Goal: Transaction & Acquisition: Purchase product/service

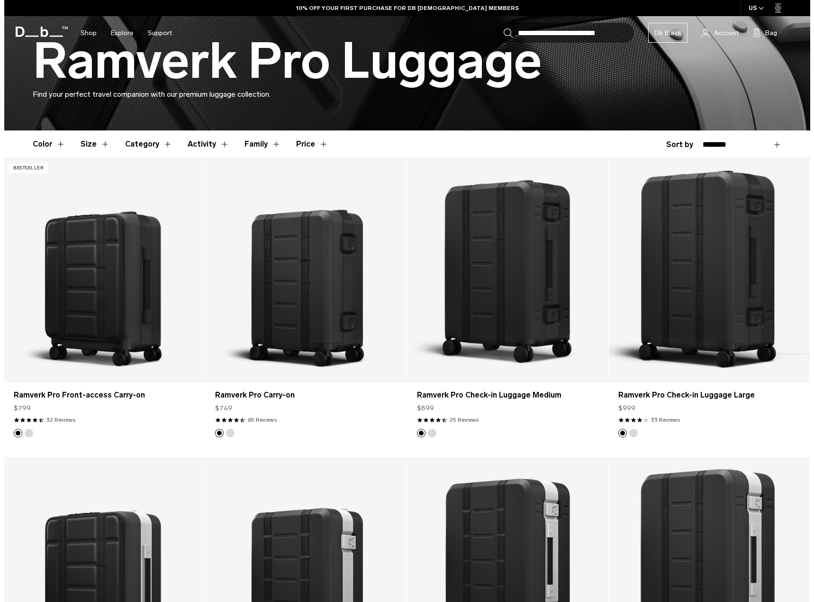
scroll to position [181, 0]
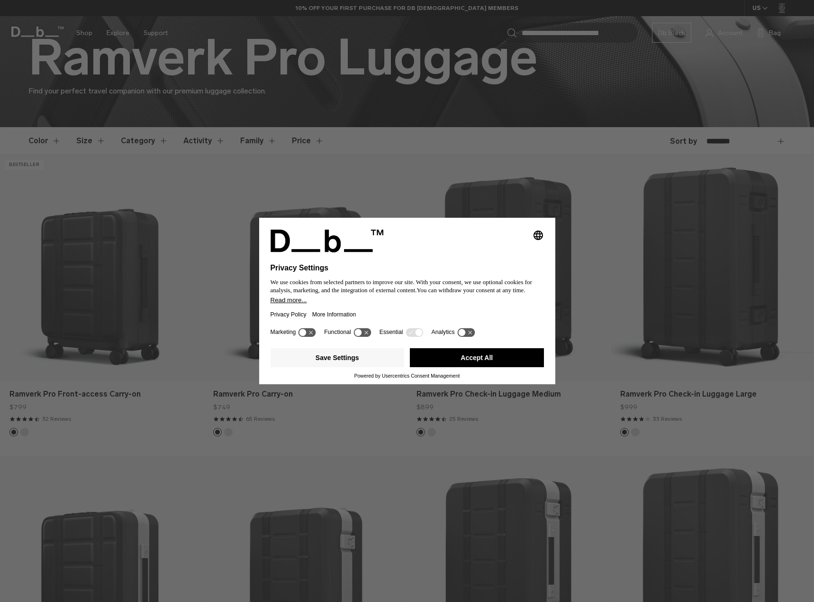
drag, startPoint x: 0, startPoint y: 0, endPoint x: 814, endPoint y: 237, distance: 848.1
click at [806, 237] on html "Skip to content BUY NOW, PAY LATER WITH KLARNA 10% OFF YOUR FIRST PURCHASE FOR …" at bounding box center [407, 120] width 814 height 602
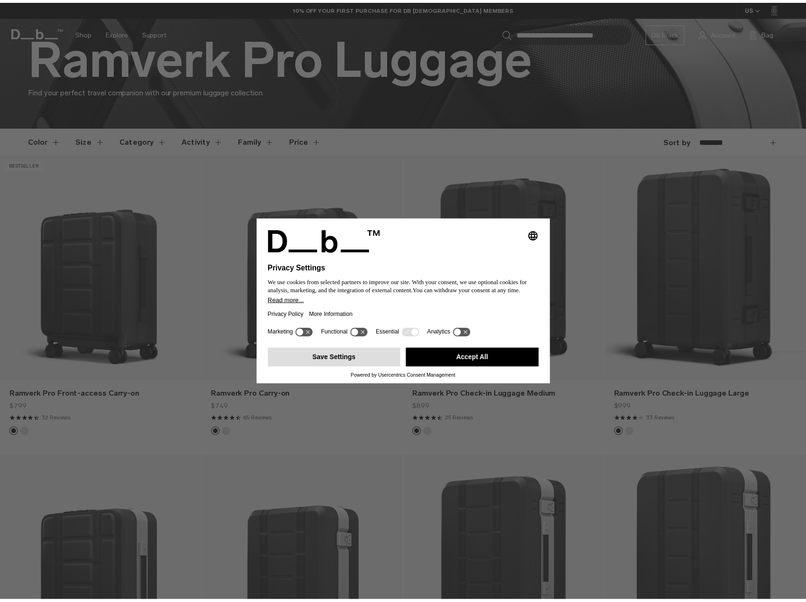
scroll to position [0, 0]
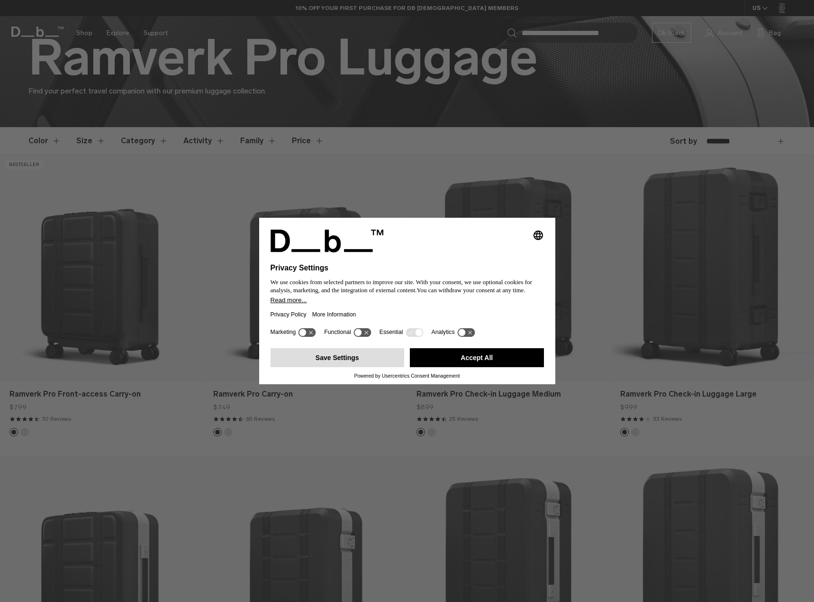
click at [353, 360] on button "Save Settings" at bounding box center [338, 357] width 134 height 19
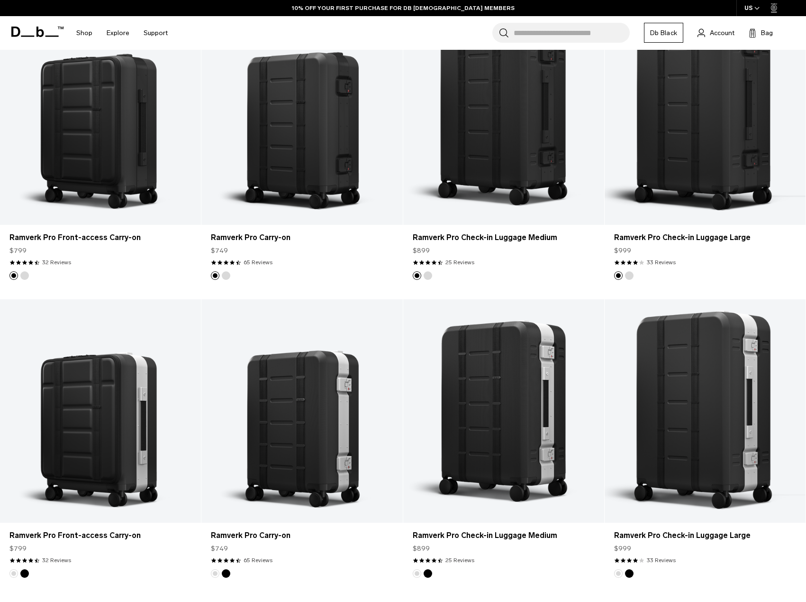
scroll to position [251, 0]
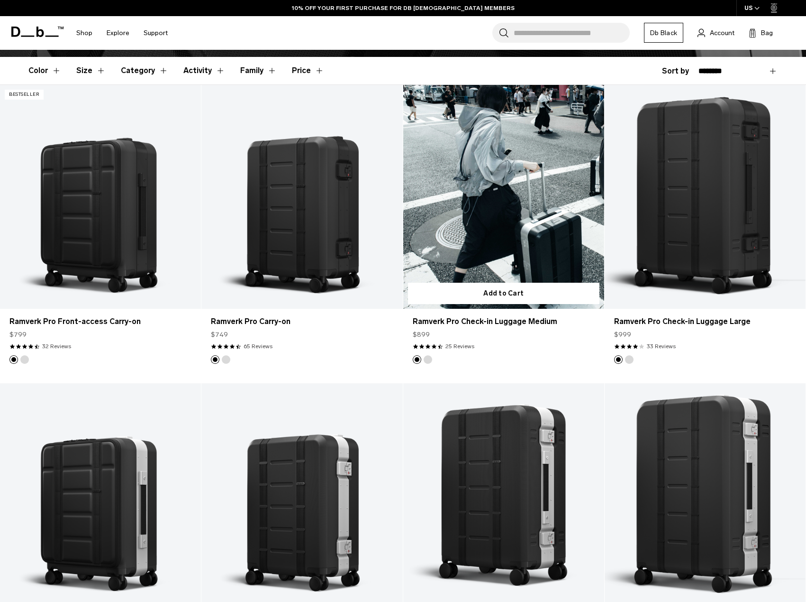
click at [512, 177] on link "Ramverk Pro Check-in Luggage Medium" at bounding box center [503, 196] width 201 height 223
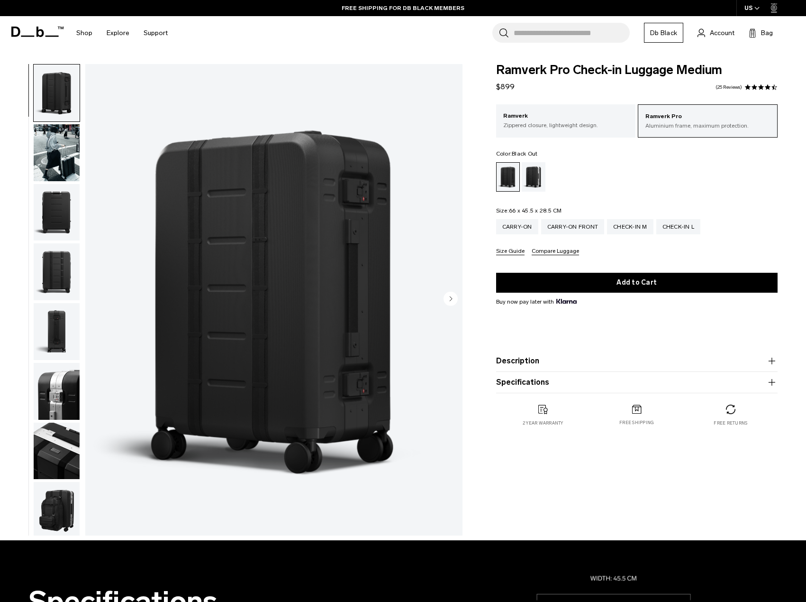
click at [46, 138] on img "button" at bounding box center [57, 152] width 46 height 57
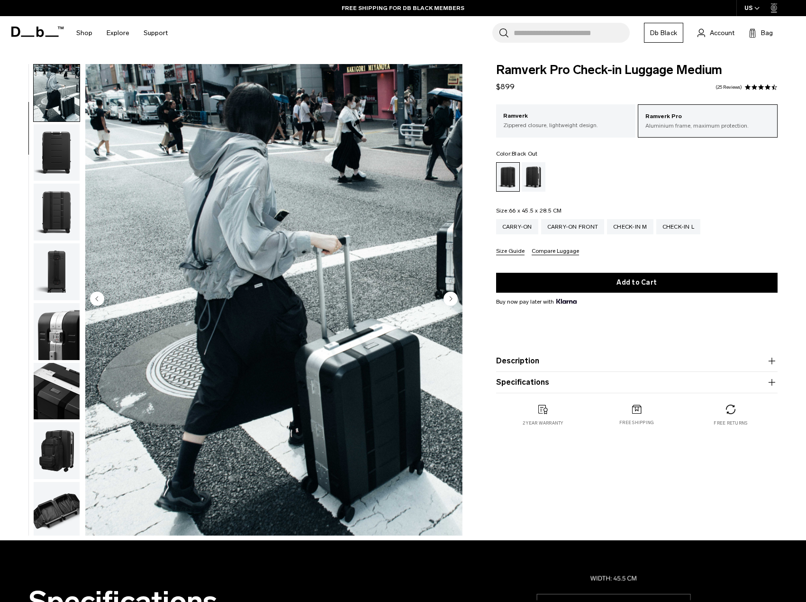
click at [58, 413] on img "button" at bounding box center [57, 391] width 46 height 57
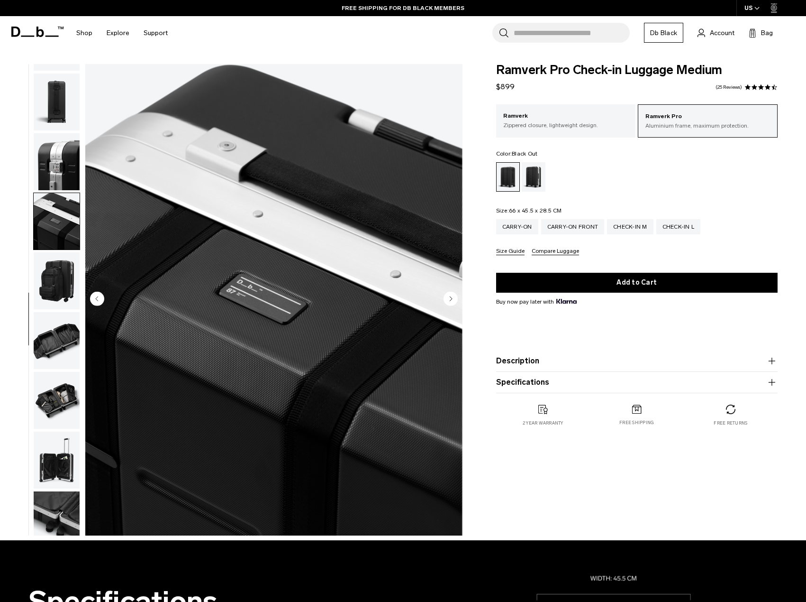
scroll to position [242, 0]
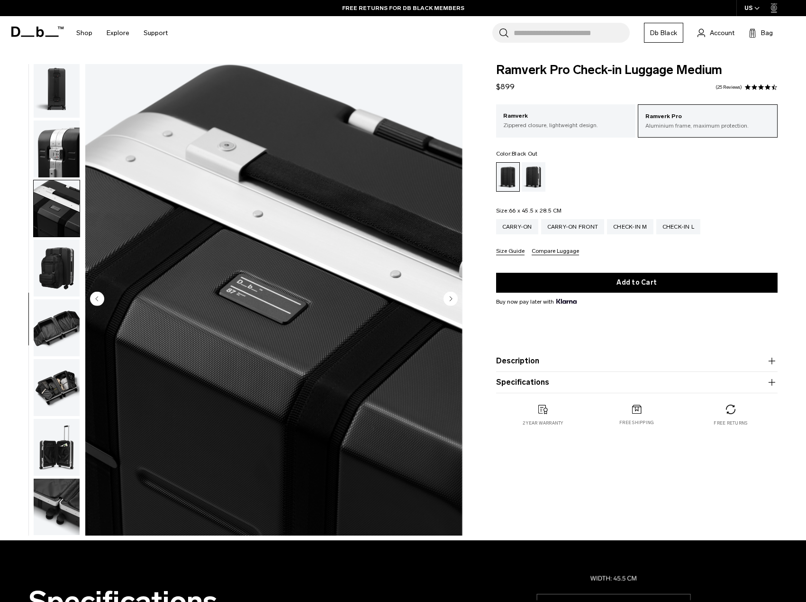
click at [68, 347] on img "button" at bounding box center [57, 327] width 46 height 57
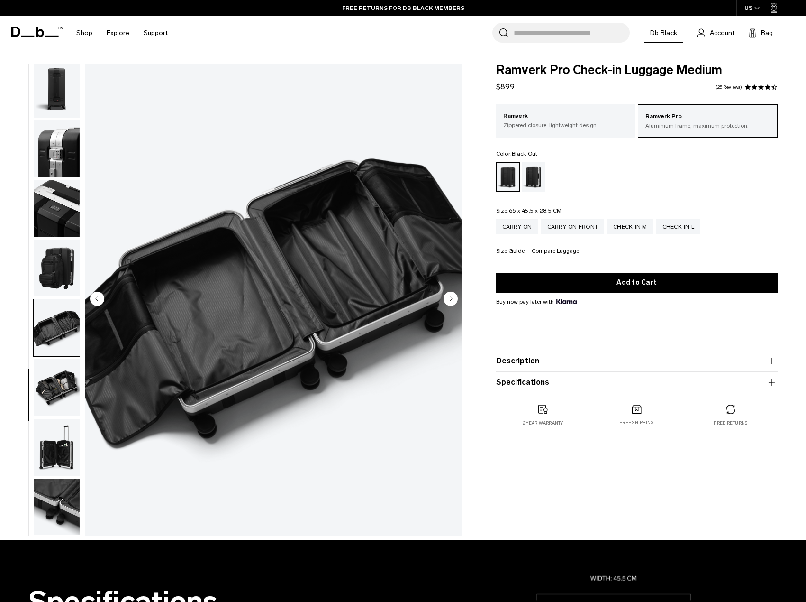
click at [64, 386] on img "button" at bounding box center [57, 387] width 46 height 57
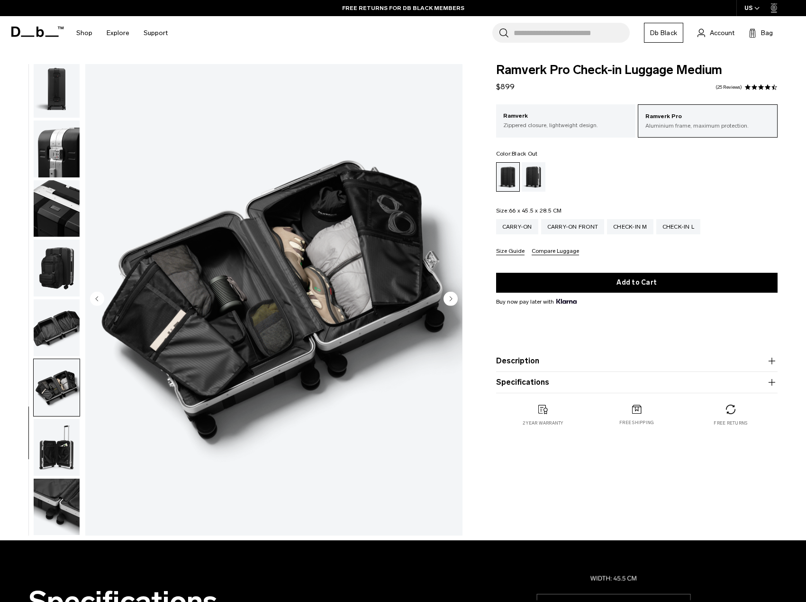
click at [52, 452] on img "button" at bounding box center [57, 447] width 46 height 57
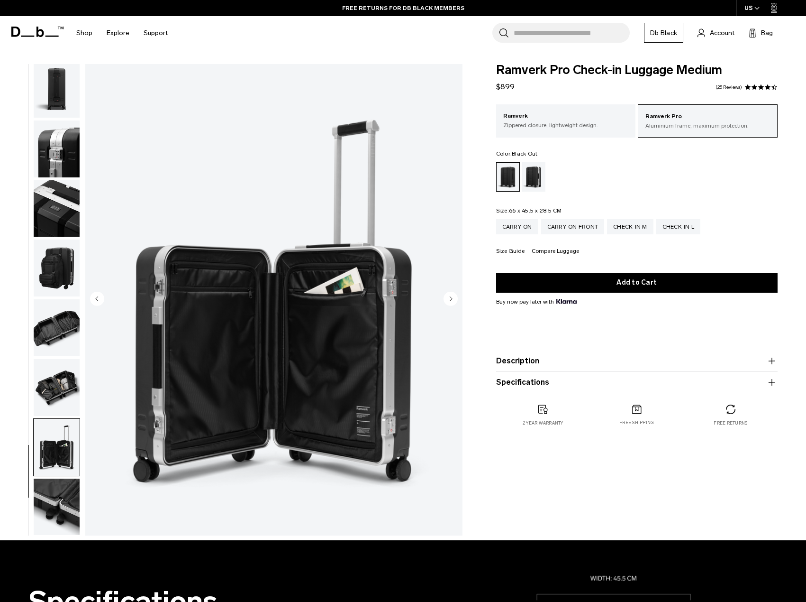
click at [64, 497] on img "button" at bounding box center [57, 506] width 46 height 57
